Goal: Transaction & Acquisition: Obtain resource

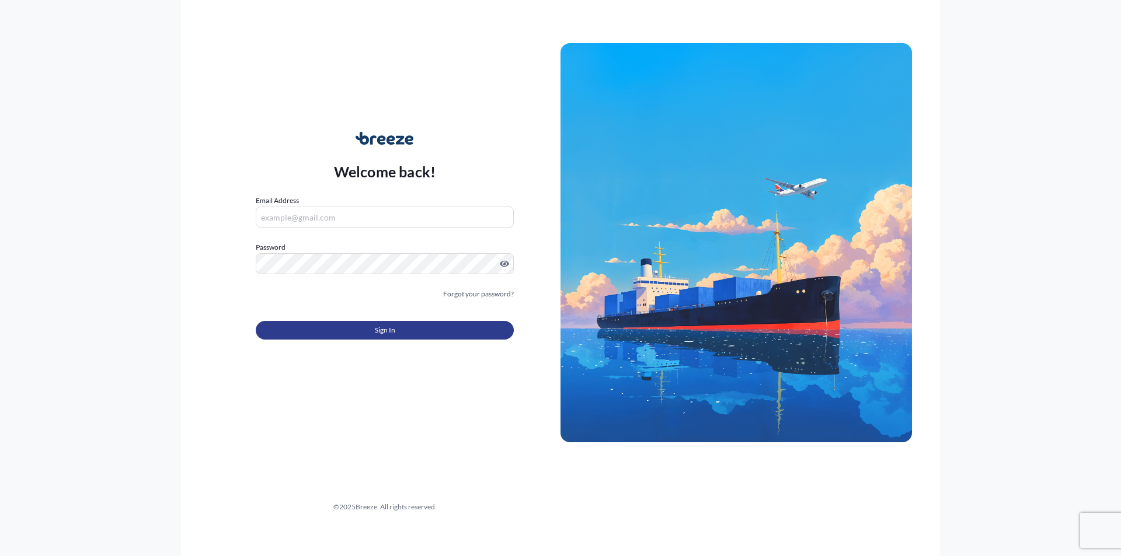
type input "[PERSON_NAME][EMAIL_ADDRESS][PERSON_NAME][DOMAIN_NAME]"
click at [383, 336] on span "Sign In" at bounding box center [385, 331] width 20 height 12
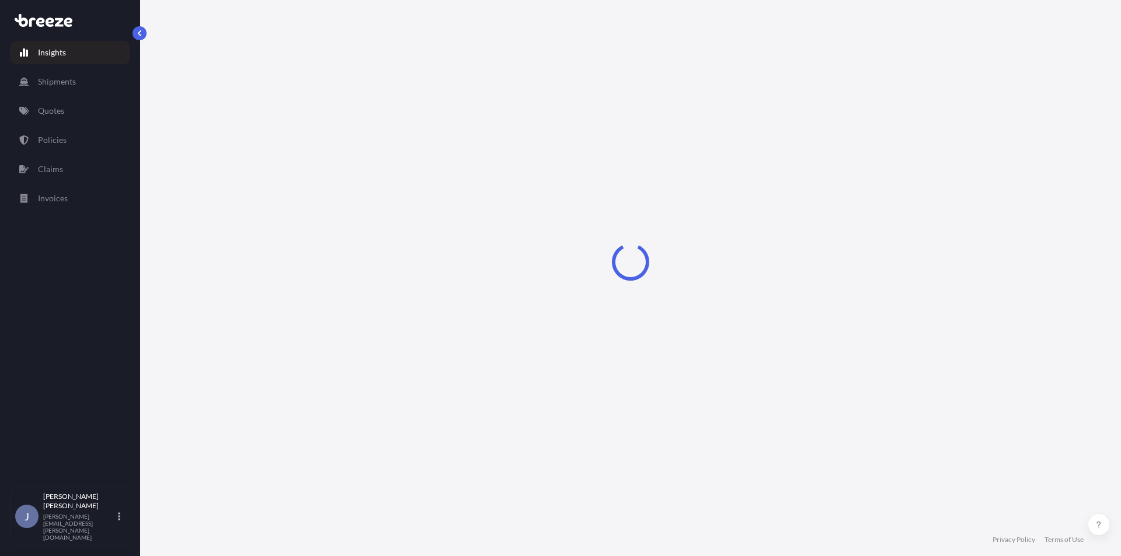
select select "2025"
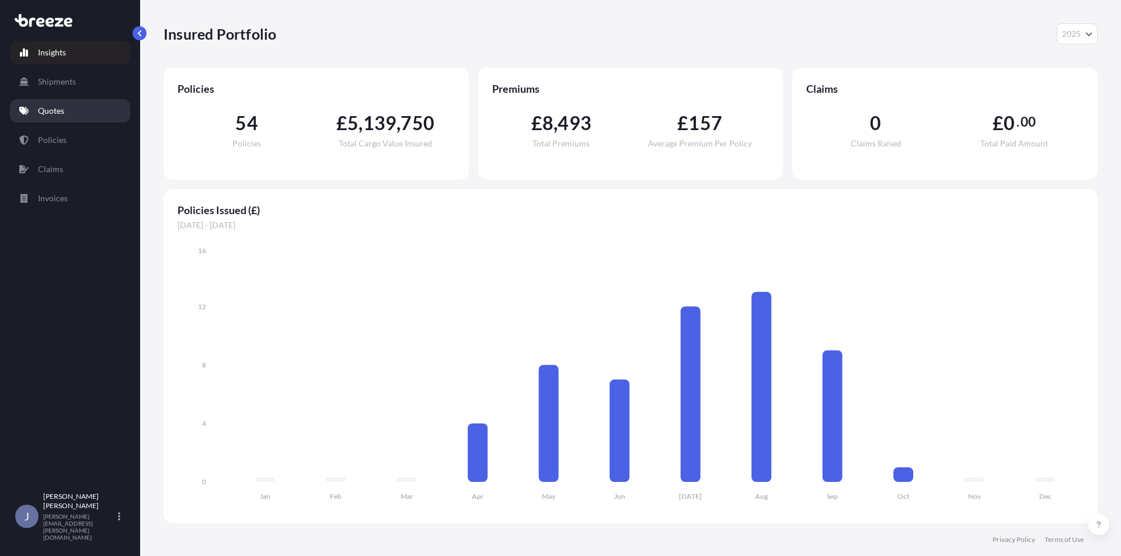
click at [45, 122] on link "Quotes" at bounding box center [70, 110] width 120 height 23
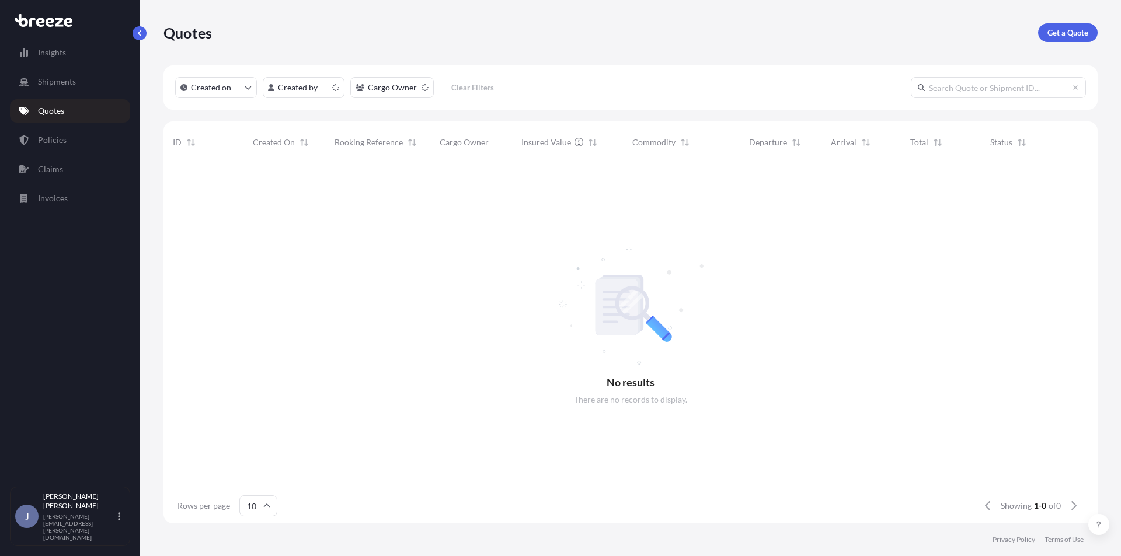
scroll to position [358, 926]
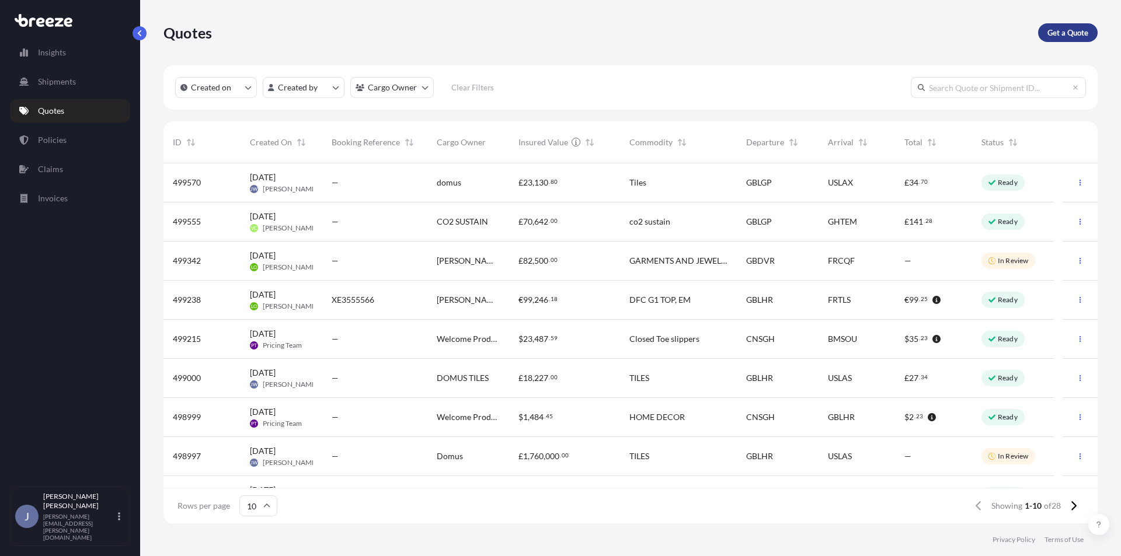
click at [1057, 26] on link "Get a Quote" at bounding box center [1068, 32] width 60 height 19
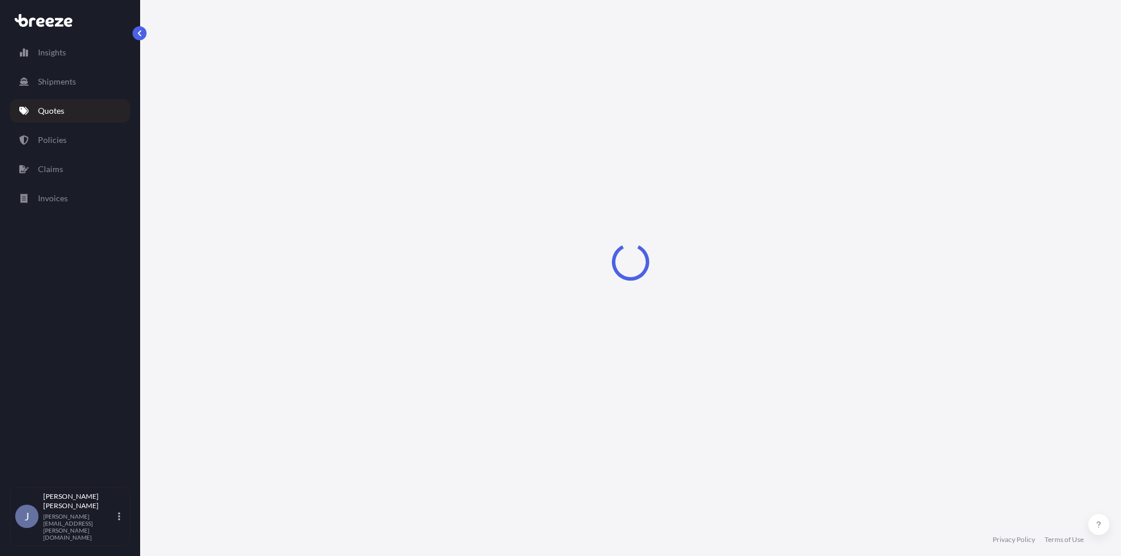
select select "Sea"
select select "1"
